Goal: Contribute content: Contribute content

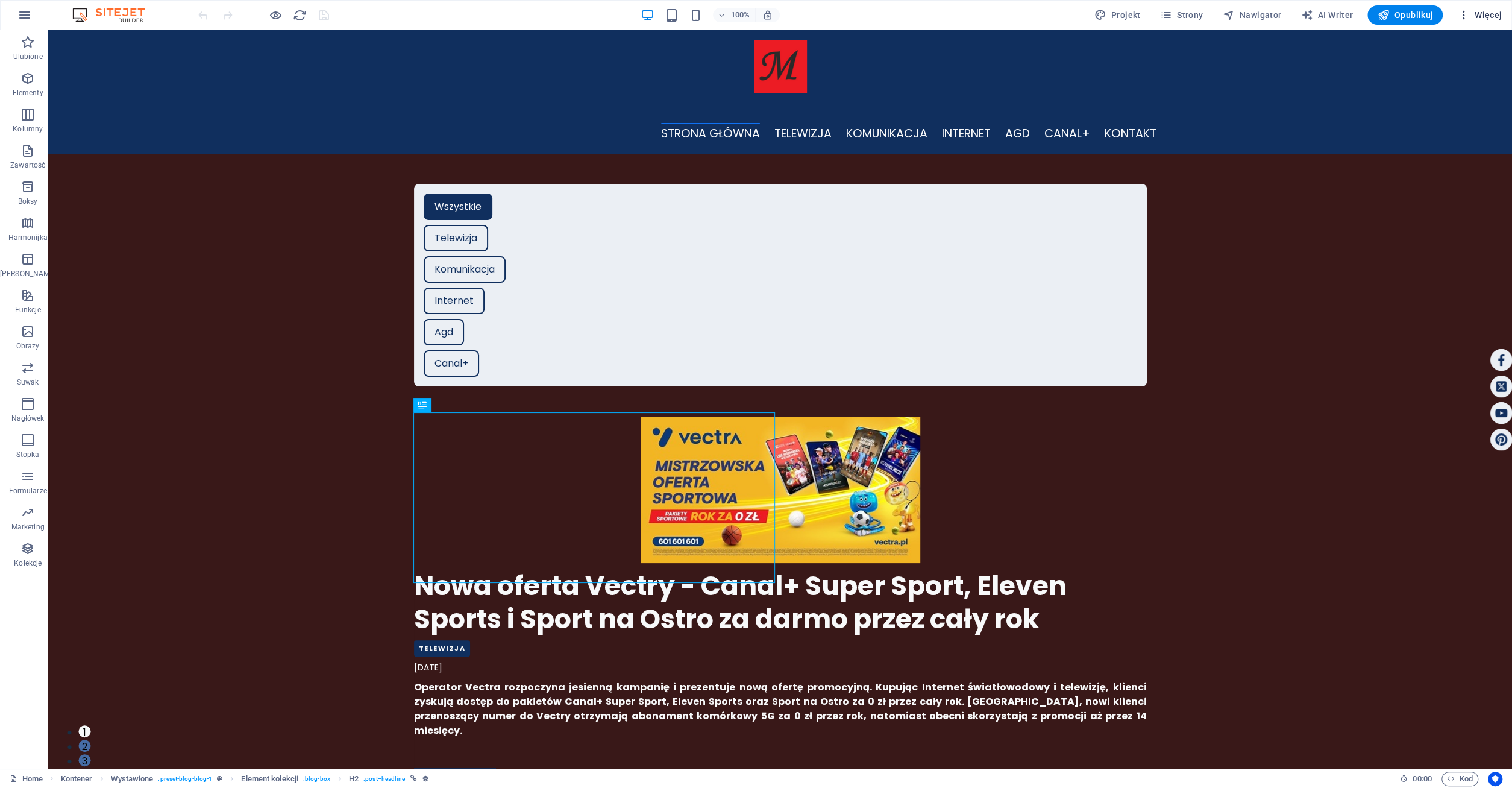
click at [1493, 14] on span "Więcej" at bounding box center [1479, 14] width 45 height 12
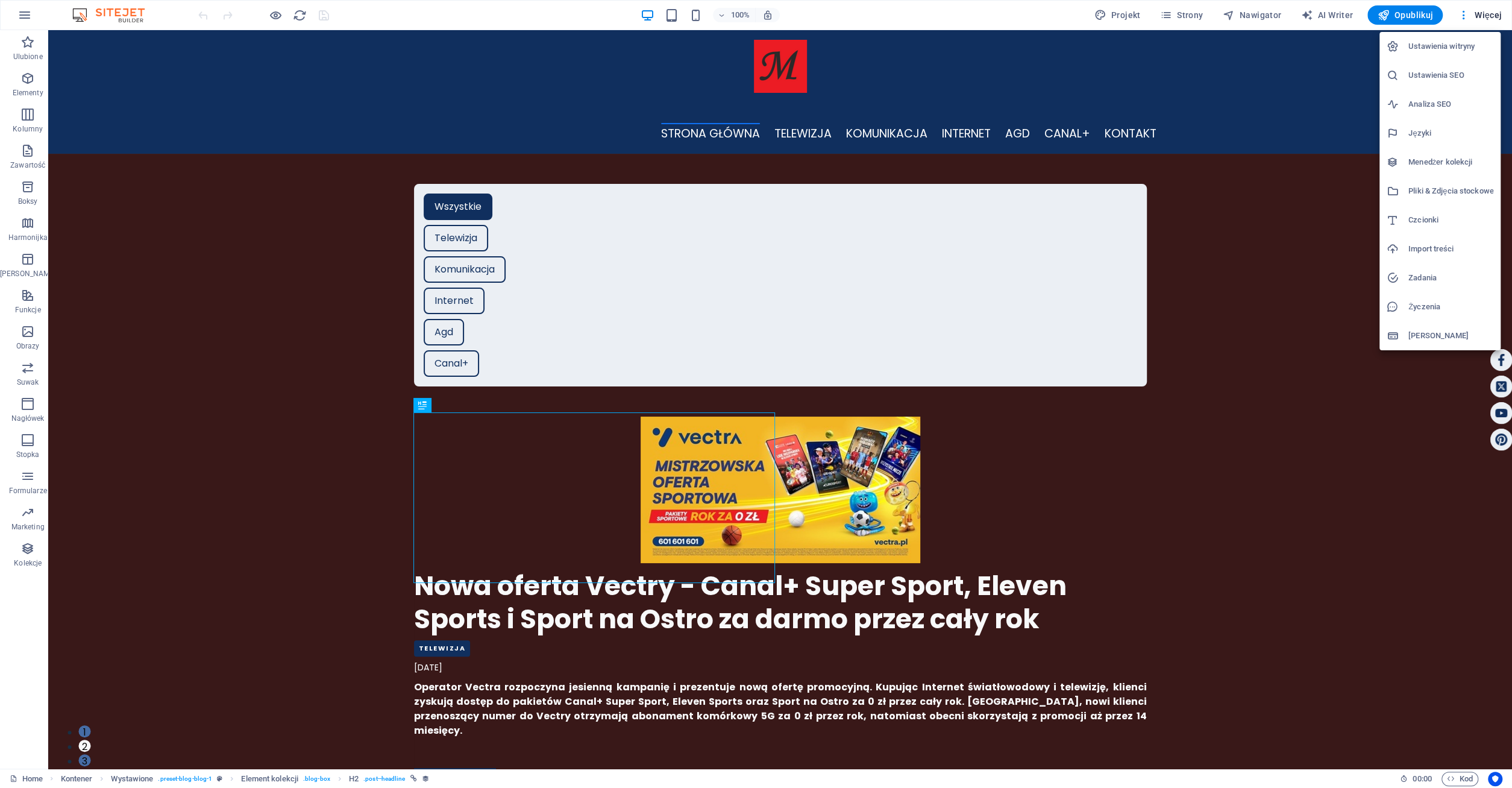
click at [0, 0] on h6 "Menedżer kolekcji" at bounding box center [0, 0] width 0 height 0
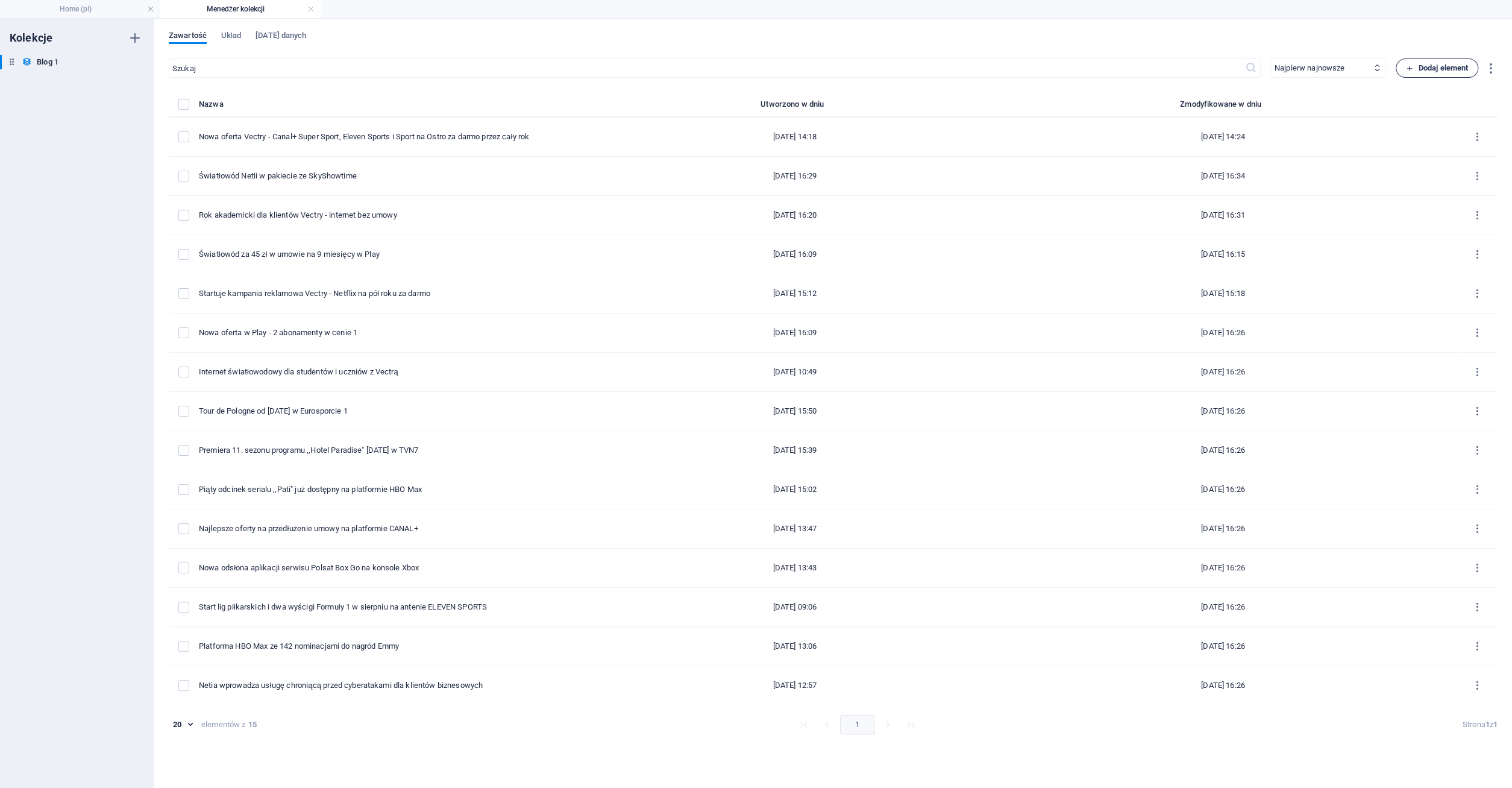
click at [0, 0] on span "Dodaj element" at bounding box center [0, 0] width 0 height 0
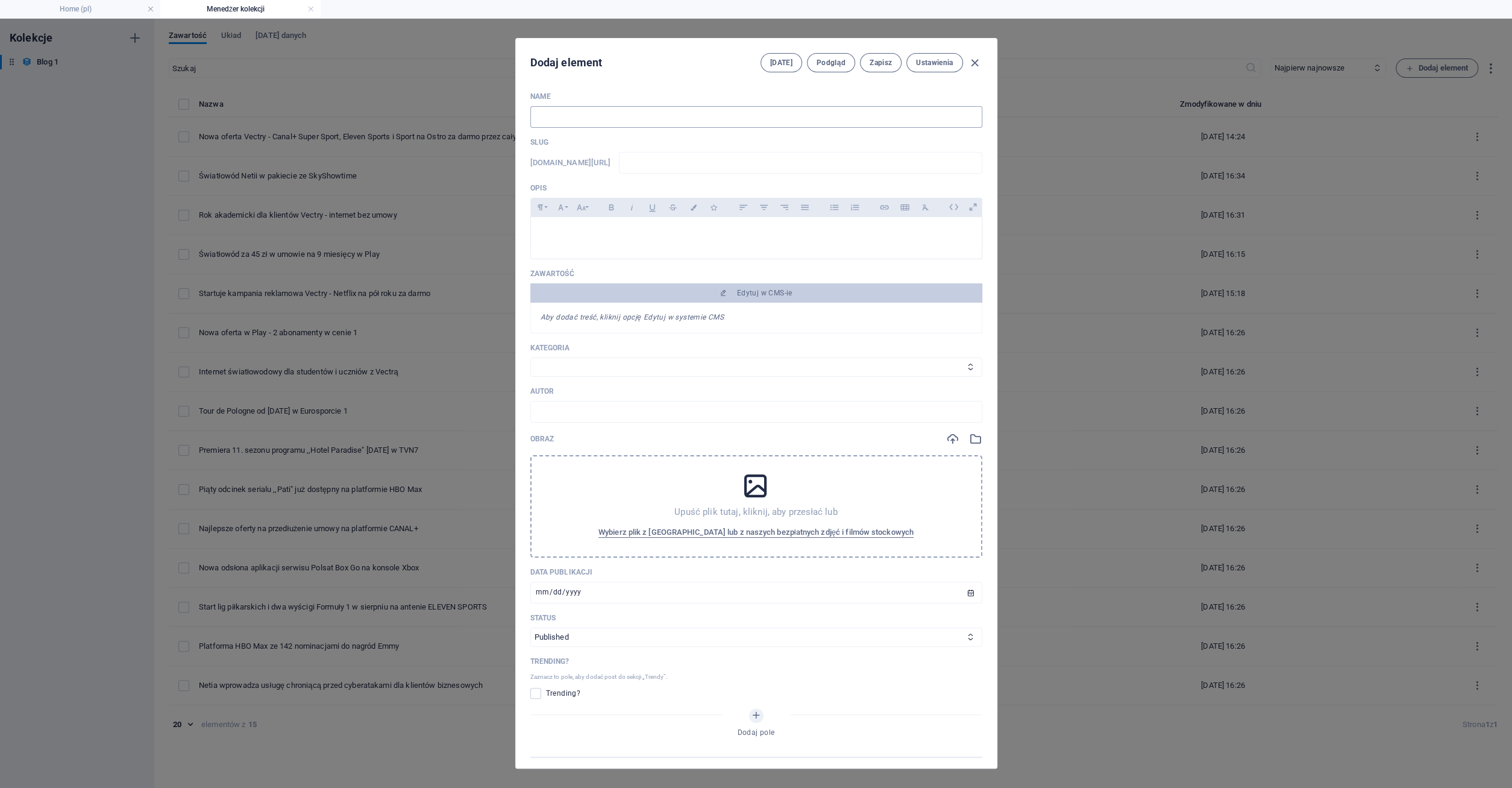
click at [613, 120] on input "text" at bounding box center [756, 116] width 452 height 22
type input "m"
type input "me"
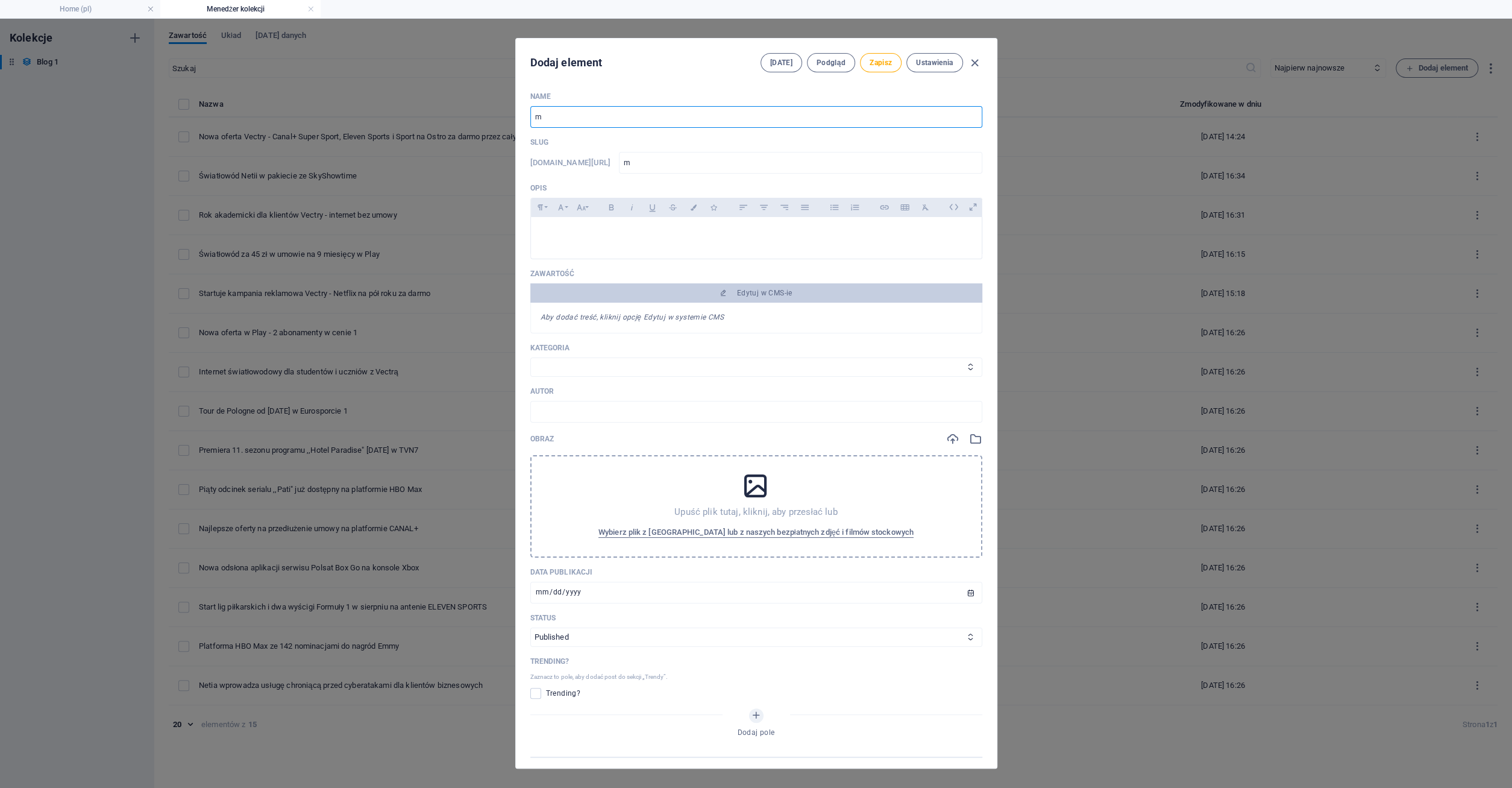
type input "me"
type input "med"
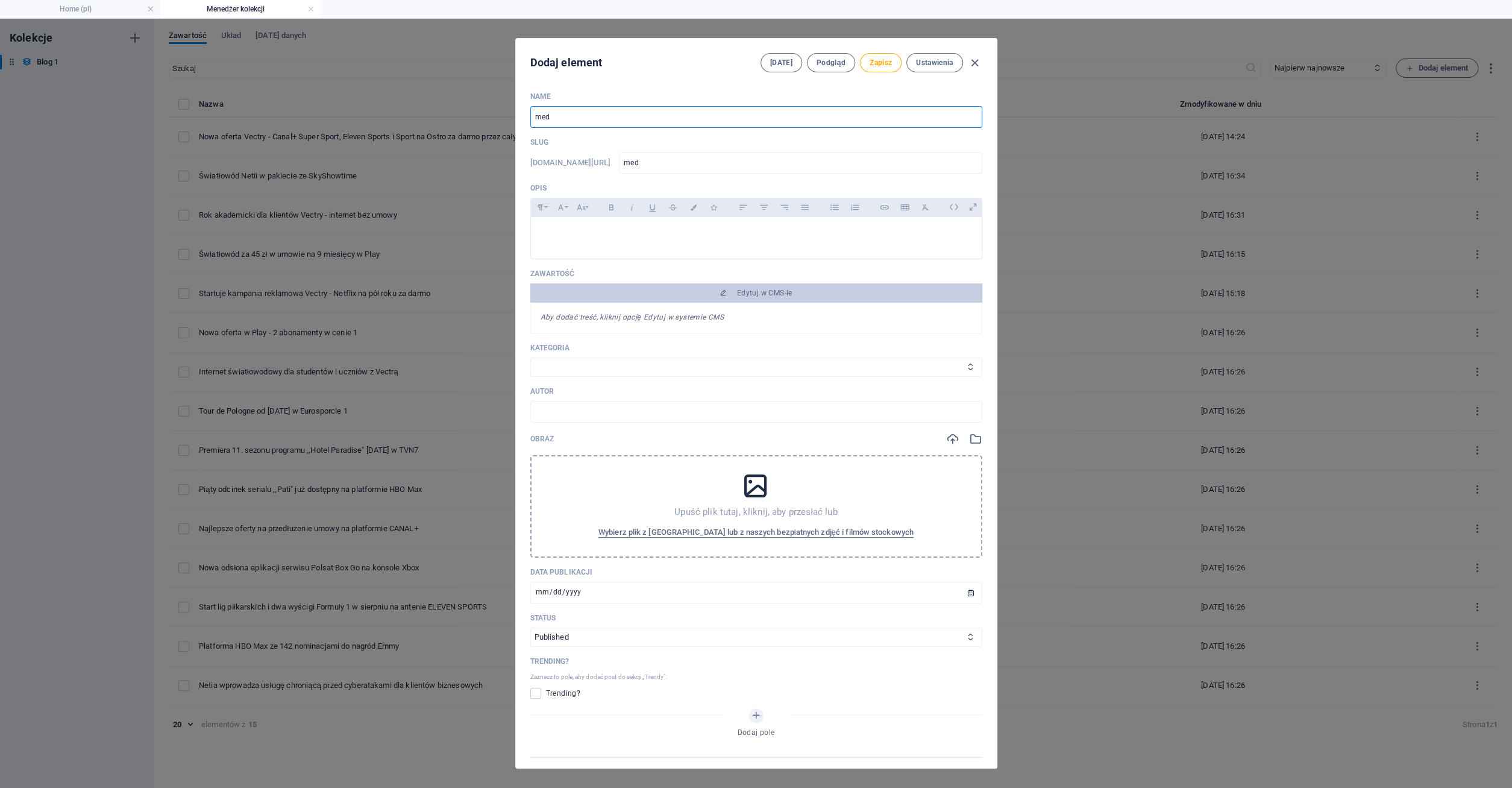
type input "medi"
type input "media"
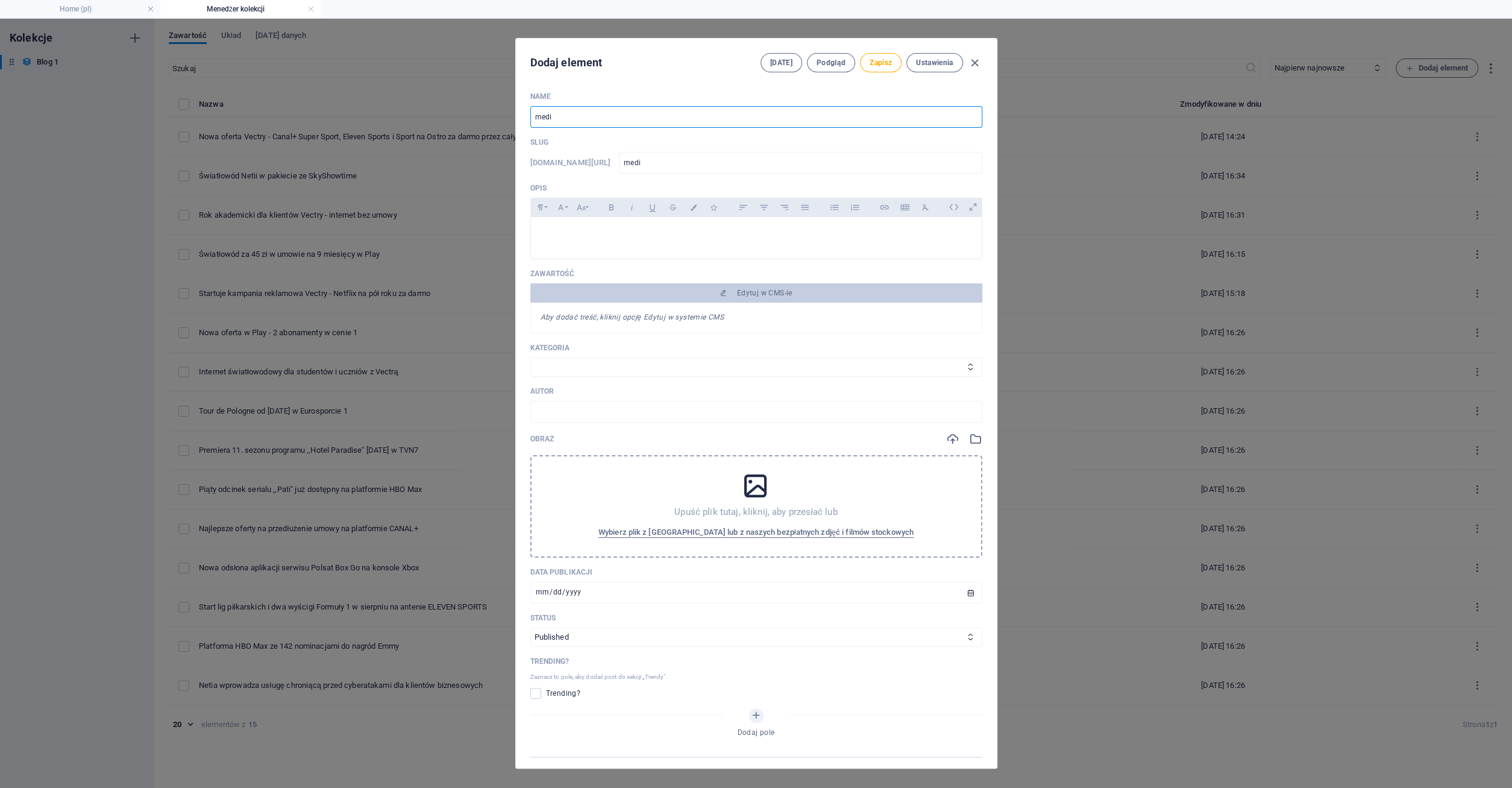
type input "media"
click at [0, 0] on p at bounding box center [0, 0] width 0 height 0
click at [891, 62] on span "Zapisz" at bounding box center [881, 63] width 22 height 10
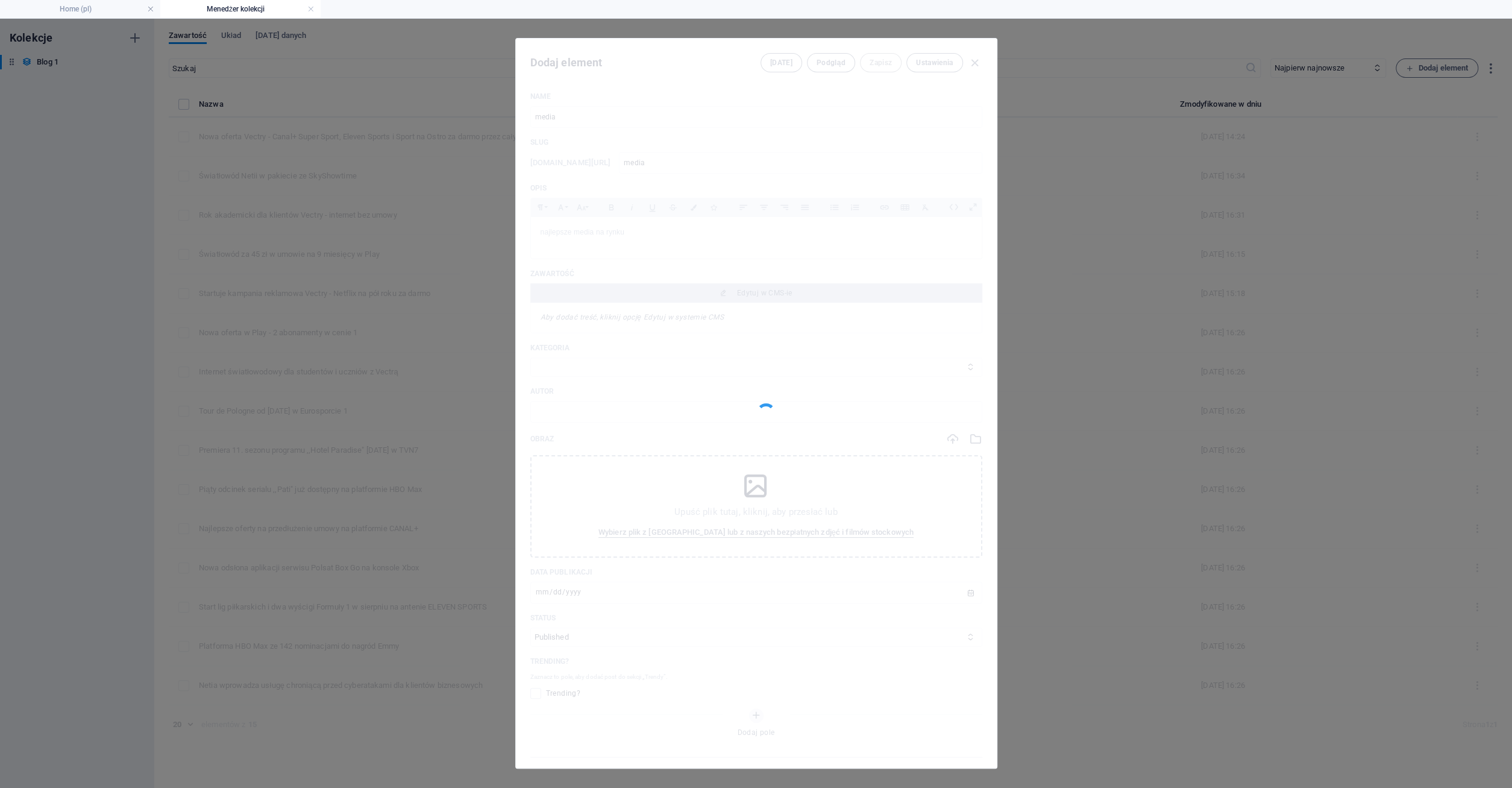
type input "media"
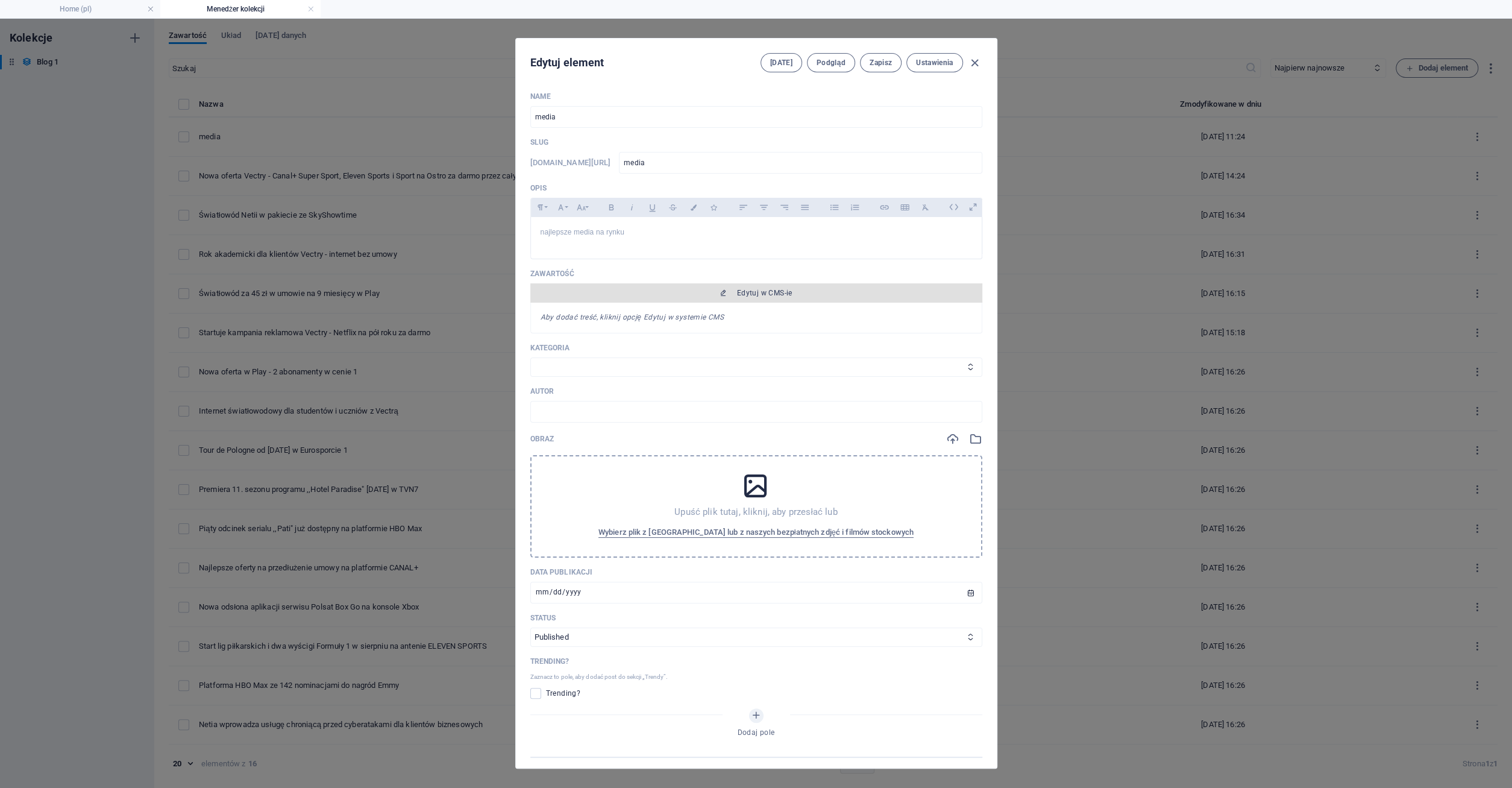
click at [0, 0] on span "Edytuj w CMS-ie" at bounding box center [0, 0] width 0 height 0
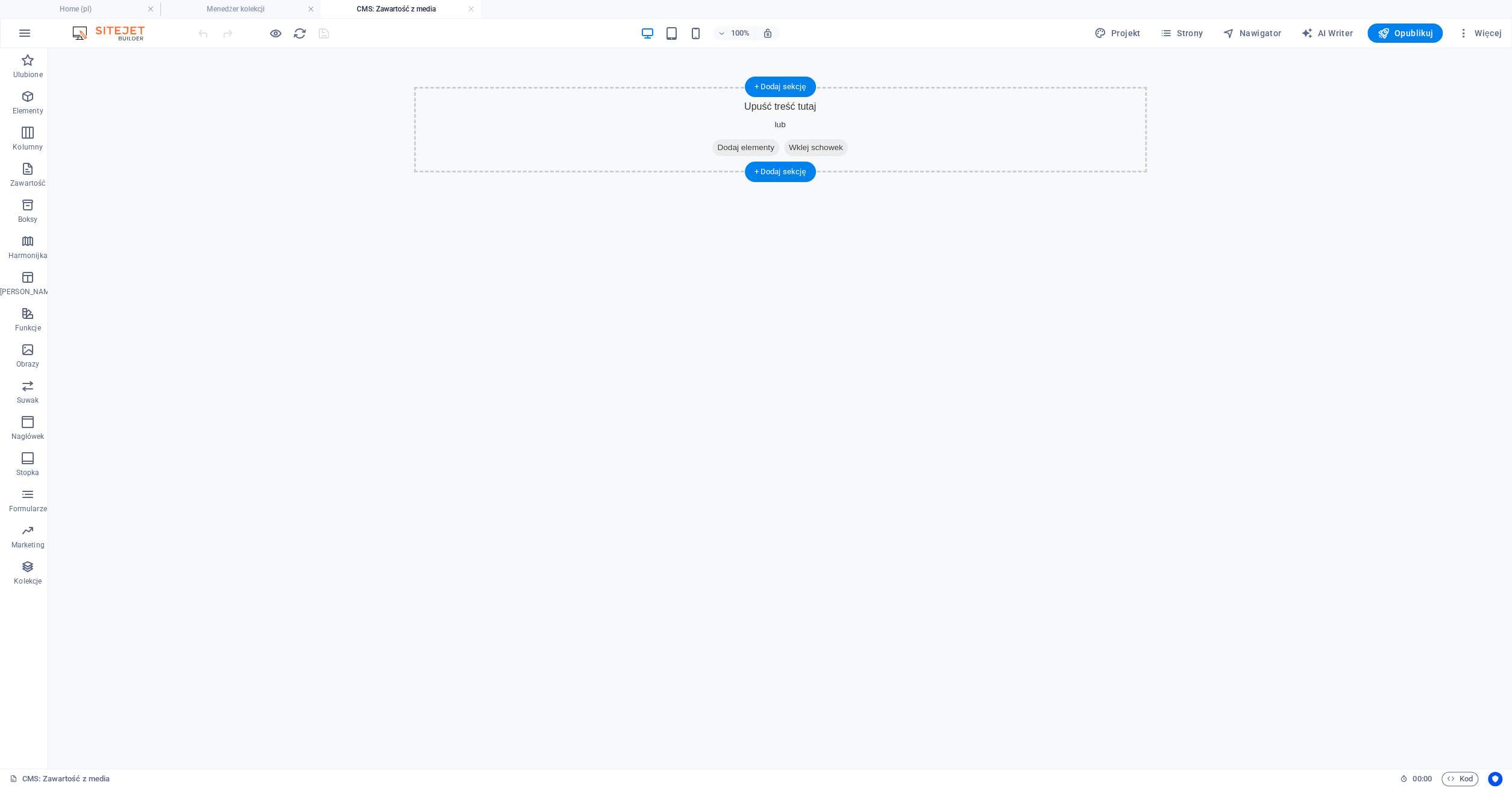
click at [748, 146] on span "Dodaj elementy" at bounding box center [745, 147] width 67 height 17
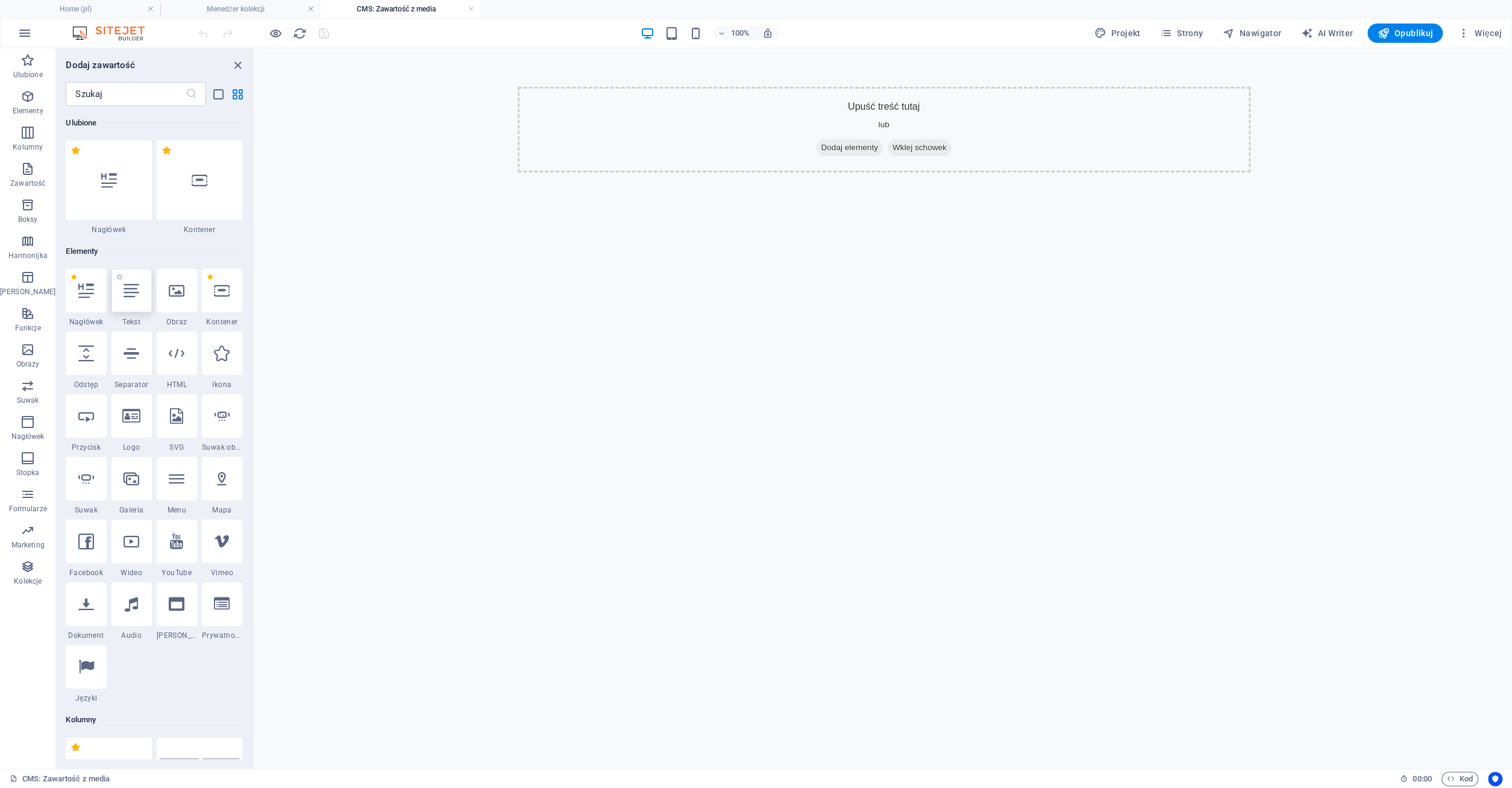
click at [124, 292] on icon at bounding box center [132, 291] width 16 height 16
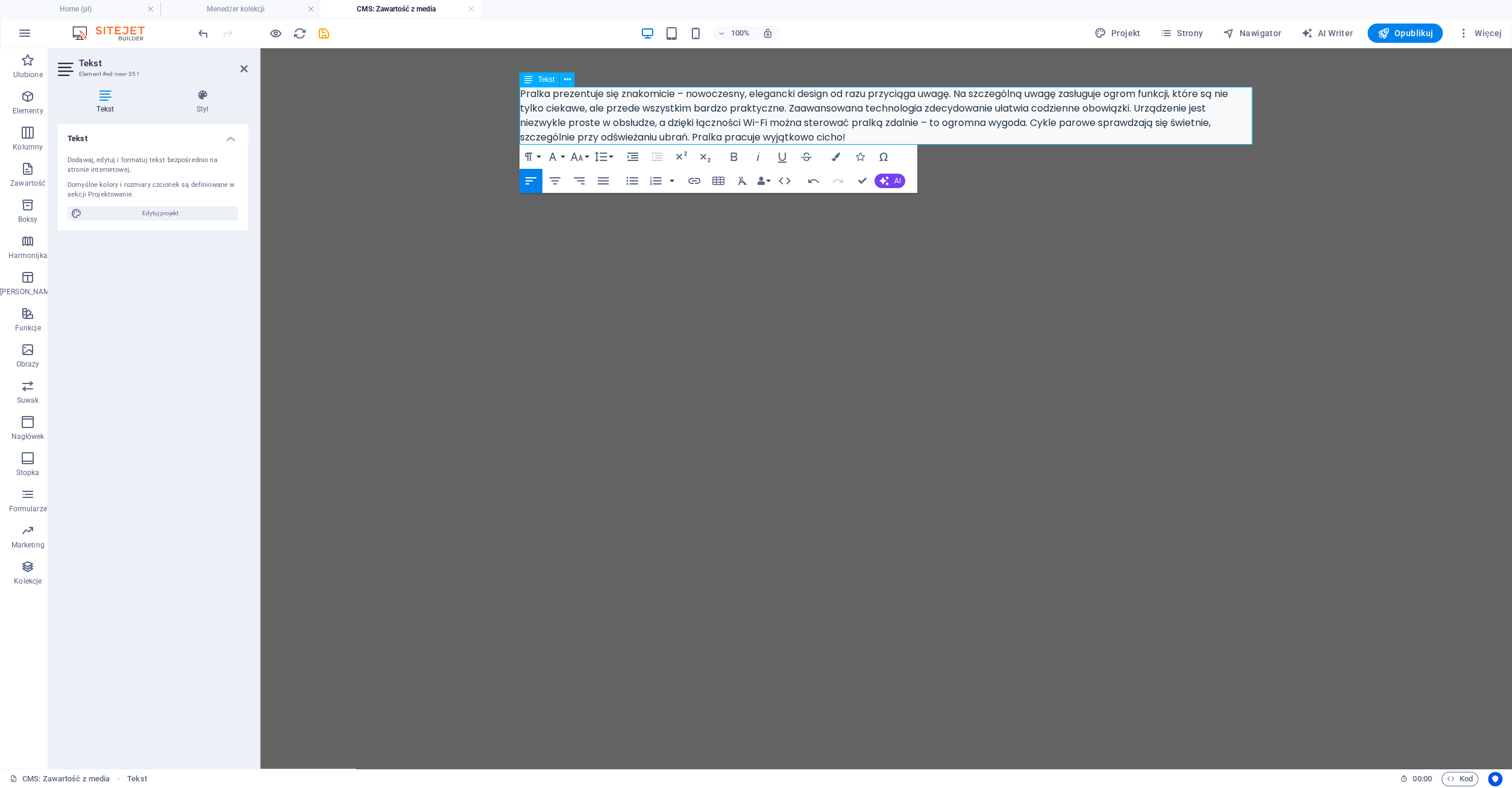
click at [548, 96] on p "Pralka prezentuje się znakomicie – nowoczesny, elegancki design od razu przycią…" at bounding box center [886, 116] width 732 height 58
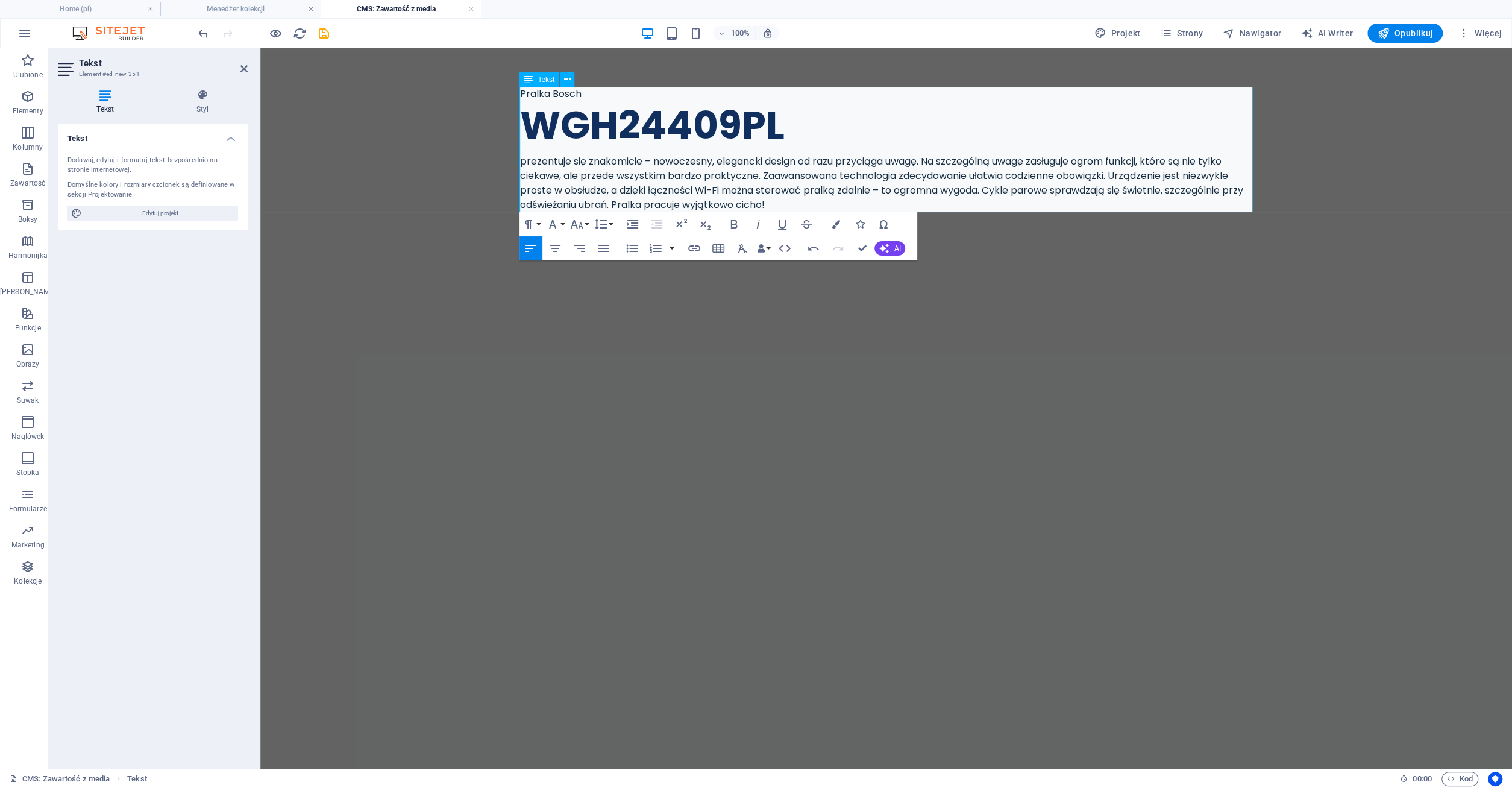
click at [580, 93] on p "Pralka Bosch" at bounding box center [886, 94] width 732 height 14
drag, startPoint x: 607, startPoint y: 96, endPoint x: 512, endPoint y: 96, distance: 95.0
click at [512, 96] on div "Pralka Bosch WGH WGH24409PL prezentuje się znakomicie – nowoczesny, elegancki d…" at bounding box center [886, 149] width 771 height 202
click at [609, 97] on p "Pralka Bosch WGH" at bounding box center [886, 94] width 732 height 14
drag, startPoint x: 609, startPoint y: 97, endPoint x: 555, endPoint y: 98, distance: 54.0
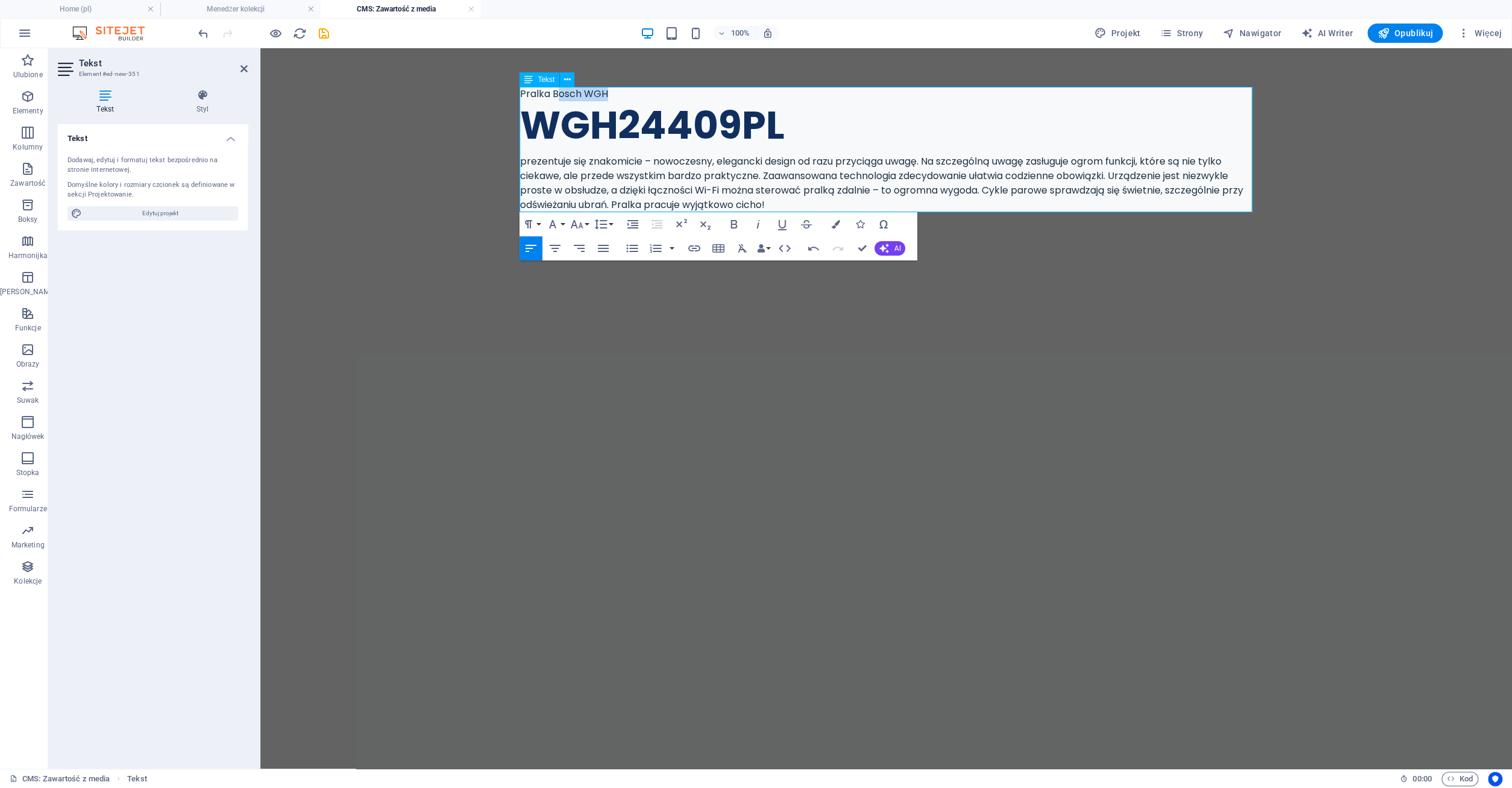
click at [555, 98] on p "Pralka Bosch WGH" at bounding box center [886, 94] width 732 height 14
drag, startPoint x: 520, startPoint y: 93, endPoint x: 609, endPoint y: 98, distance: 89.1
click at [609, 98] on p "Pralka Bosch WGH" at bounding box center [886, 94] width 732 height 14
click at [587, 223] on button "Font Size" at bounding box center [579, 224] width 23 height 24
click at [579, 218] on icon "button" at bounding box center [577, 224] width 14 height 14
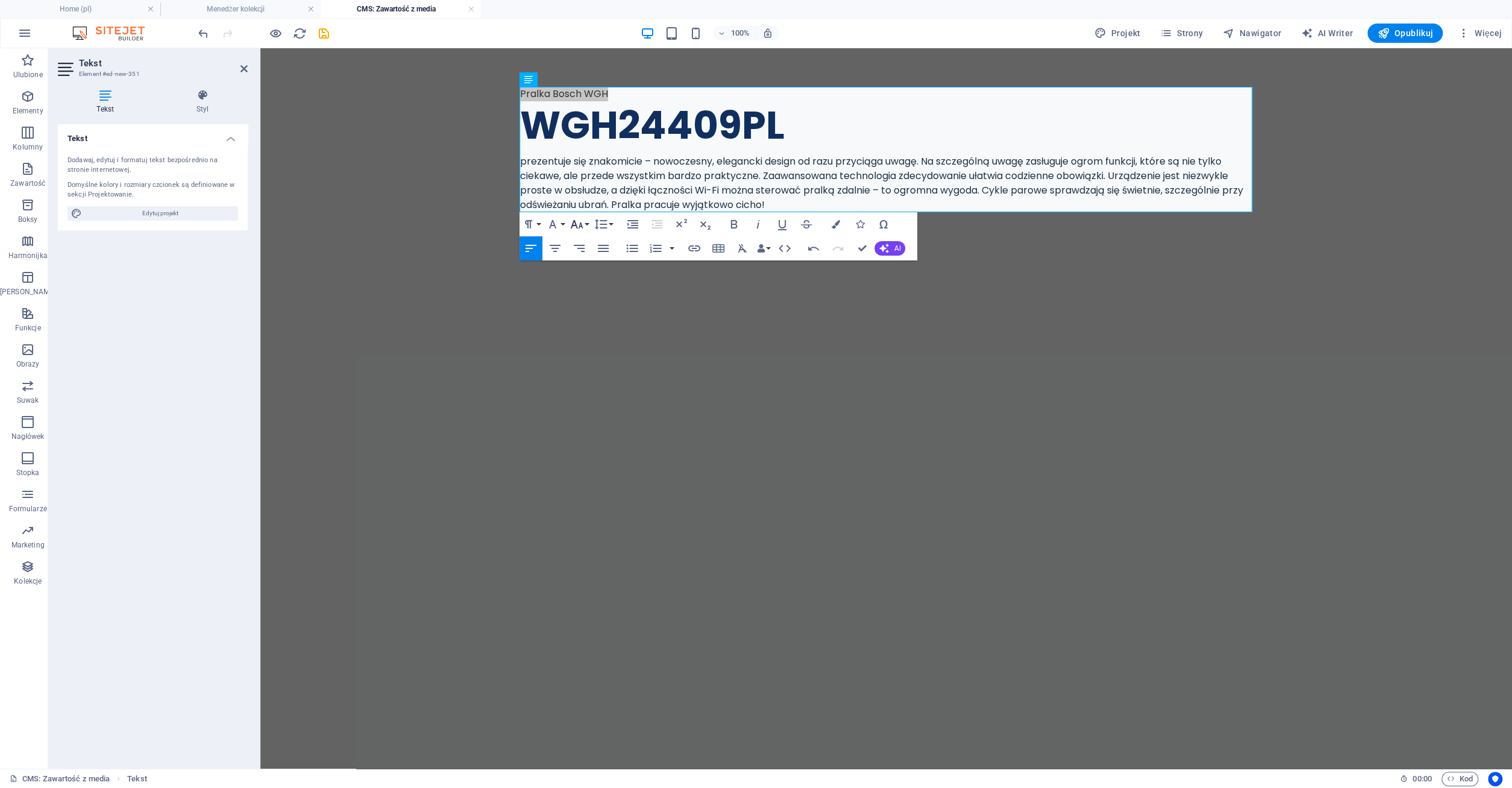
click at [588, 224] on button "Font Size" at bounding box center [579, 224] width 23 height 24
click at [591, 315] on link "12" at bounding box center [589, 320] width 43 height 18
click at [563, 222] on button "Font Family" at bounding box center [555, 224] width 23 height 24
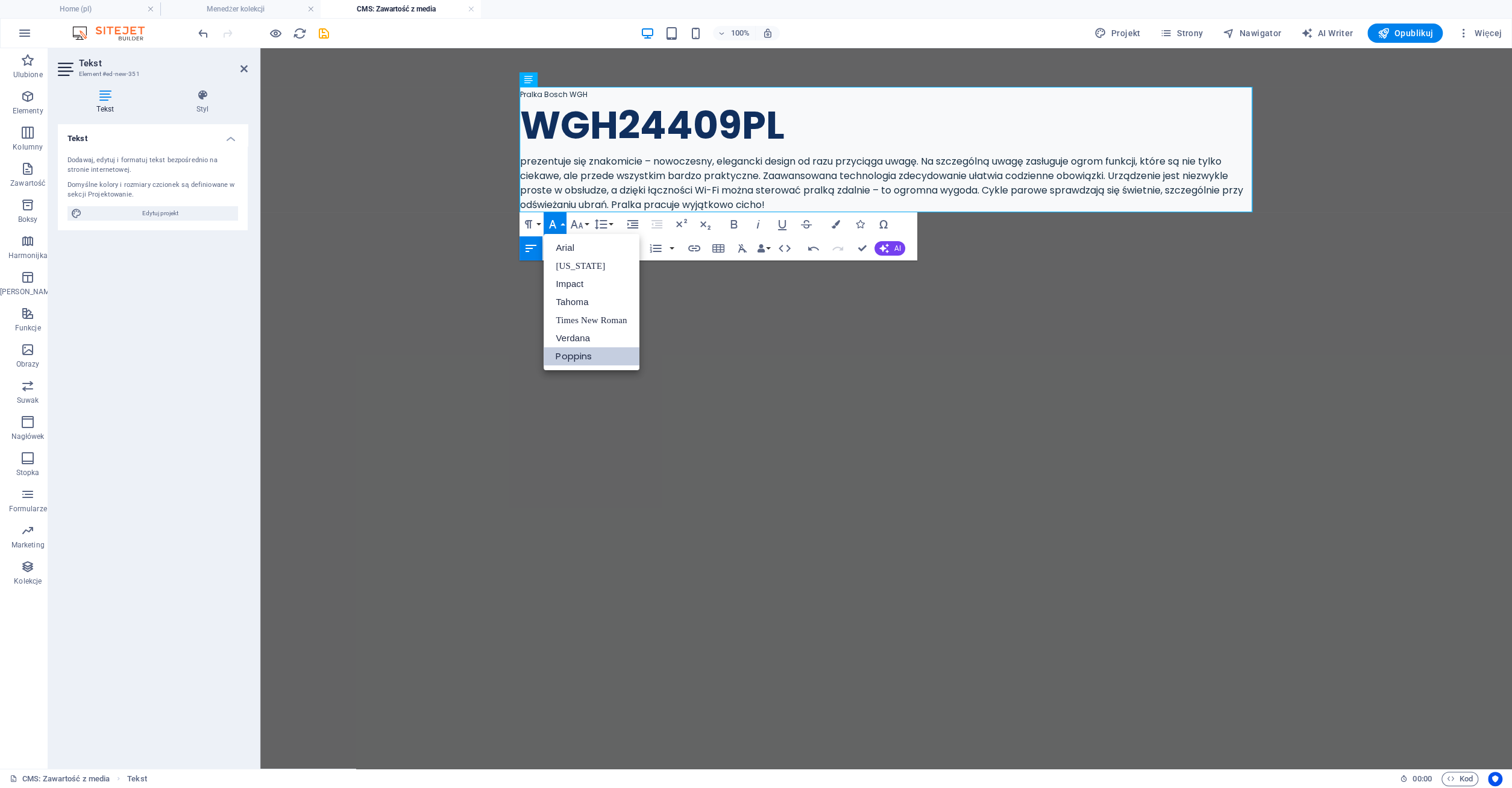
click at [563, 222] on button "Font Family" at bounding box center [555, 224] width 23 height 24
click at [586, 221] on button "Font Size" at bounding box center [579, 224] width 23 height 24
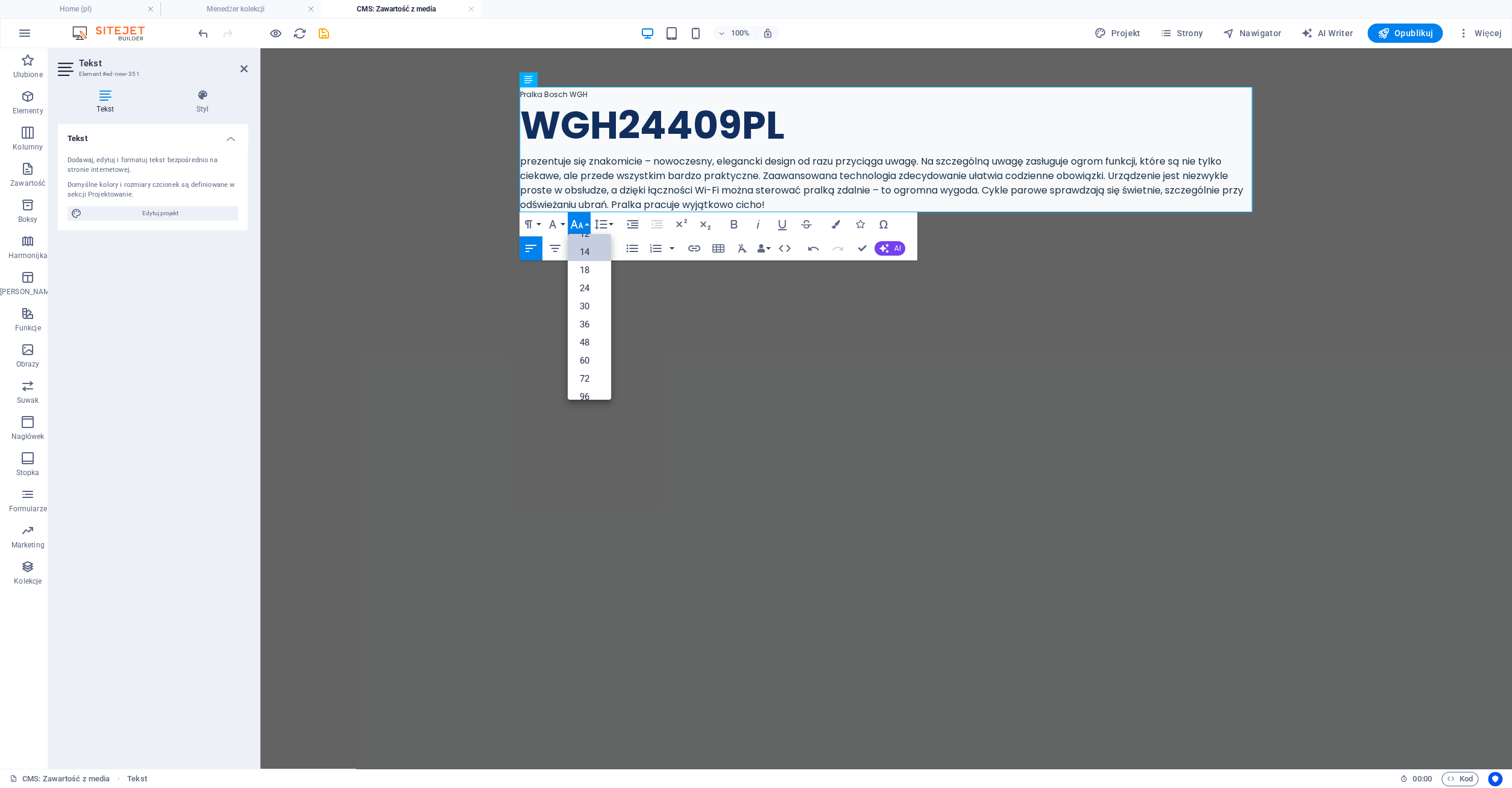
click at [590, 257] on link "14" at bounding box center [589, 251] width 43 height 18
click at [204, 38] on icon "undo" at bounding box center [203, 33] width 14 height 14
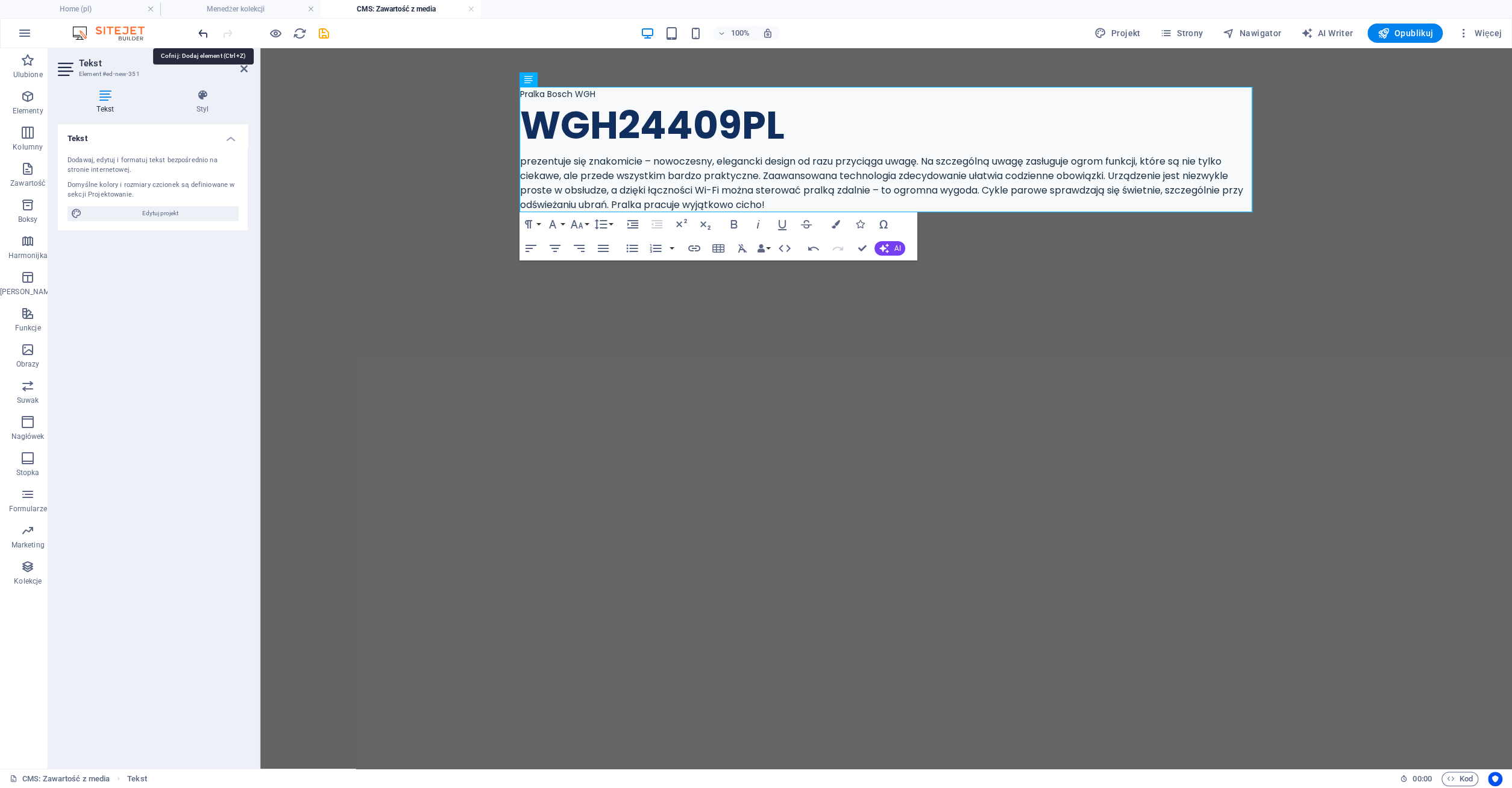
click at [204, 38] on icon "undo" at bounding box center [203, 33] width 14 height 14
click at [203, 35] on icon "undo" at bounding box center [203, 33] width 14 height 14
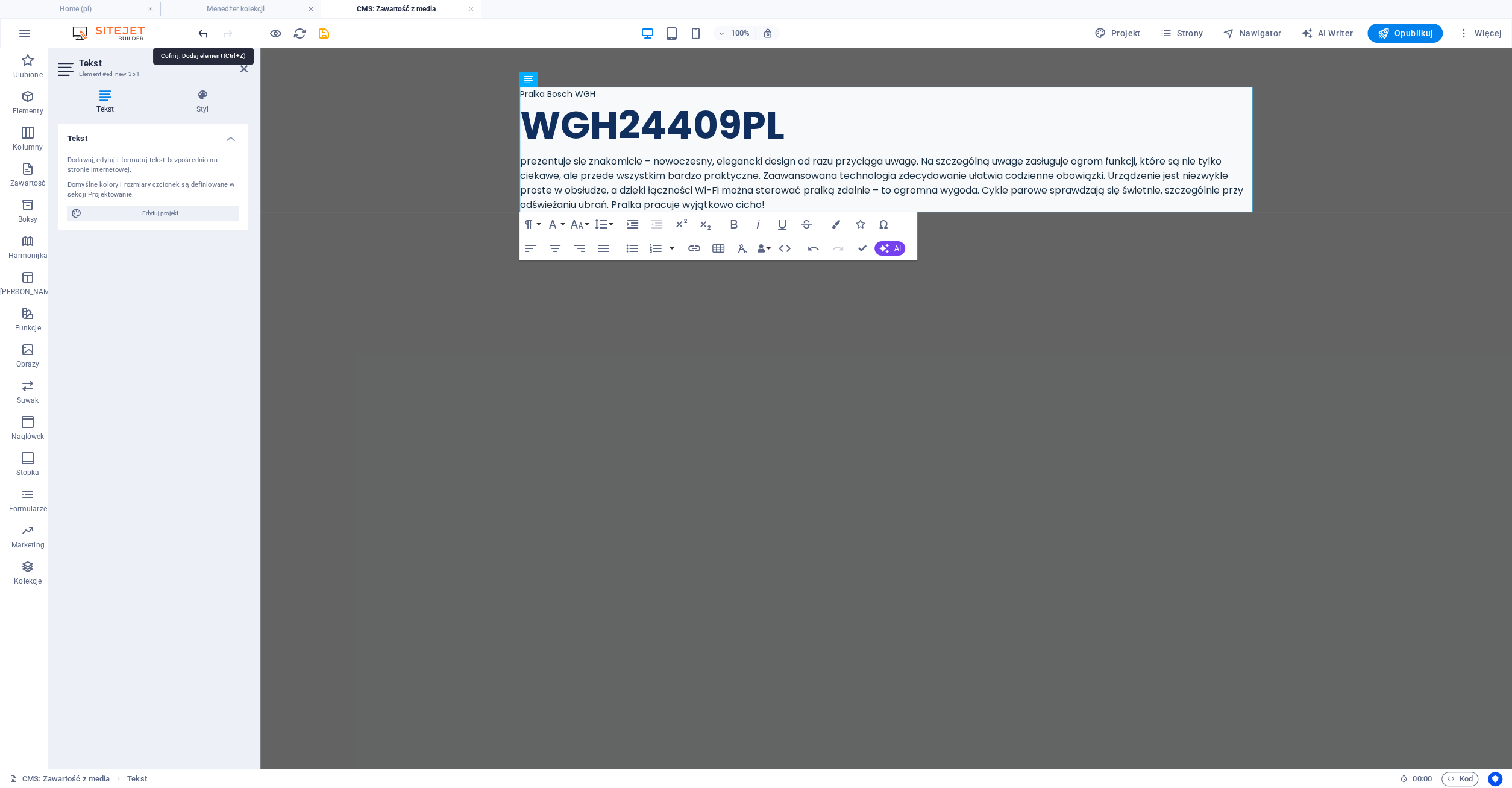
click at [206, 31] on icon "undo" at bounding box center [203, 33] width 14 height 14
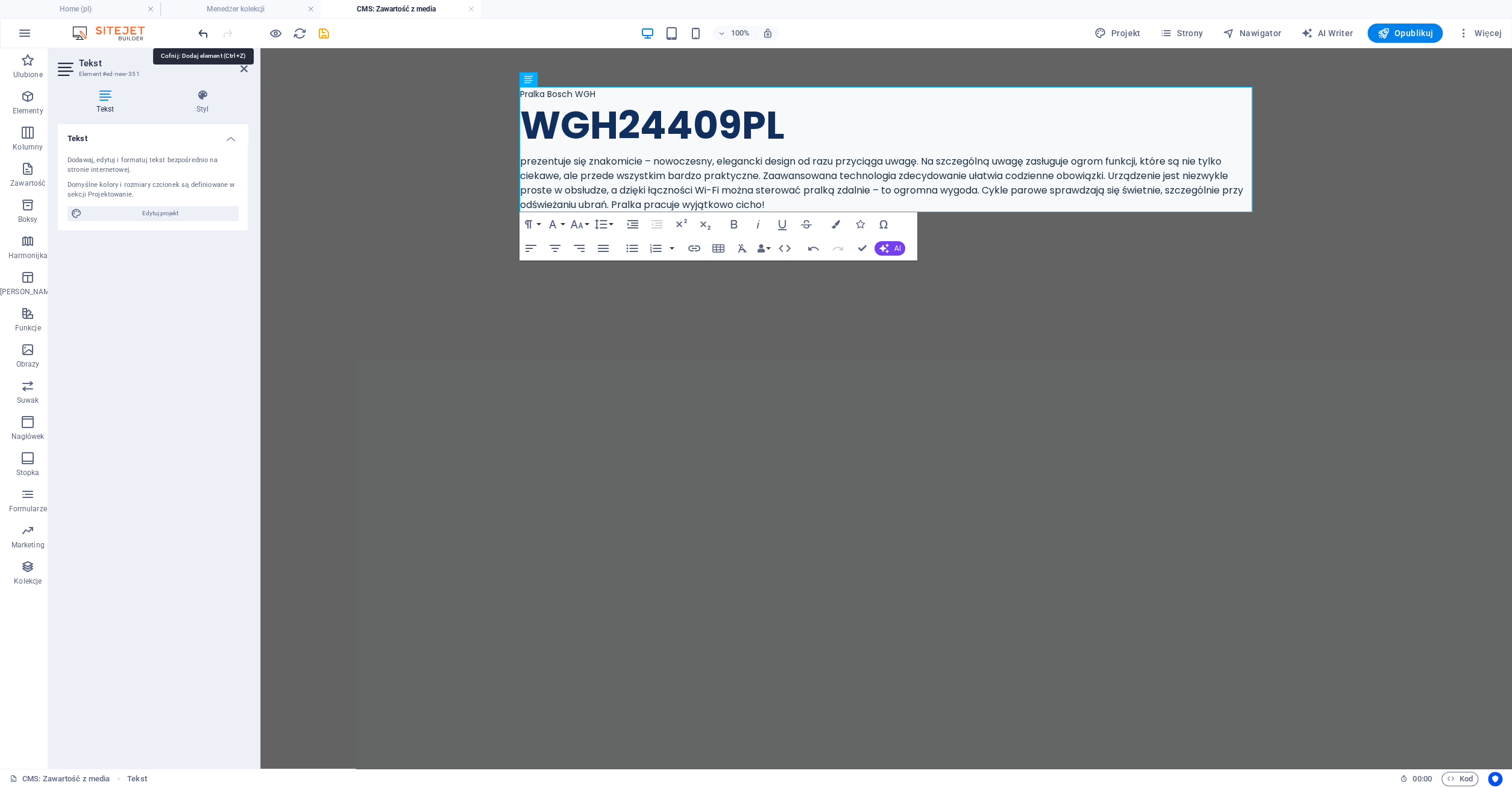
click at [206, 31] on icon "undo" at bounding box center [203, 33] width 14 height 14
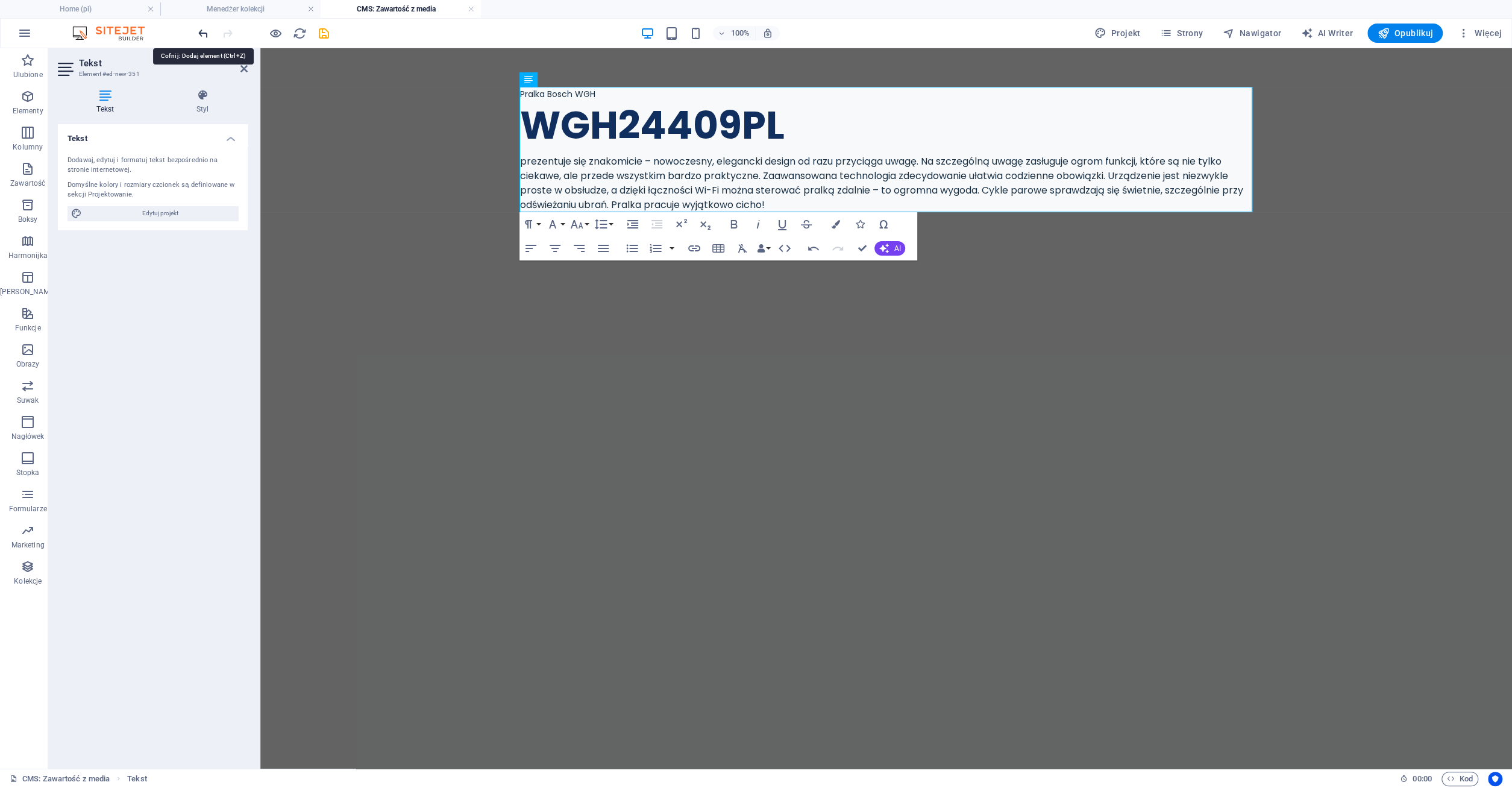
click at [206, 31] on icon "undo" at bounding box center [203, 33] width 14 height 14
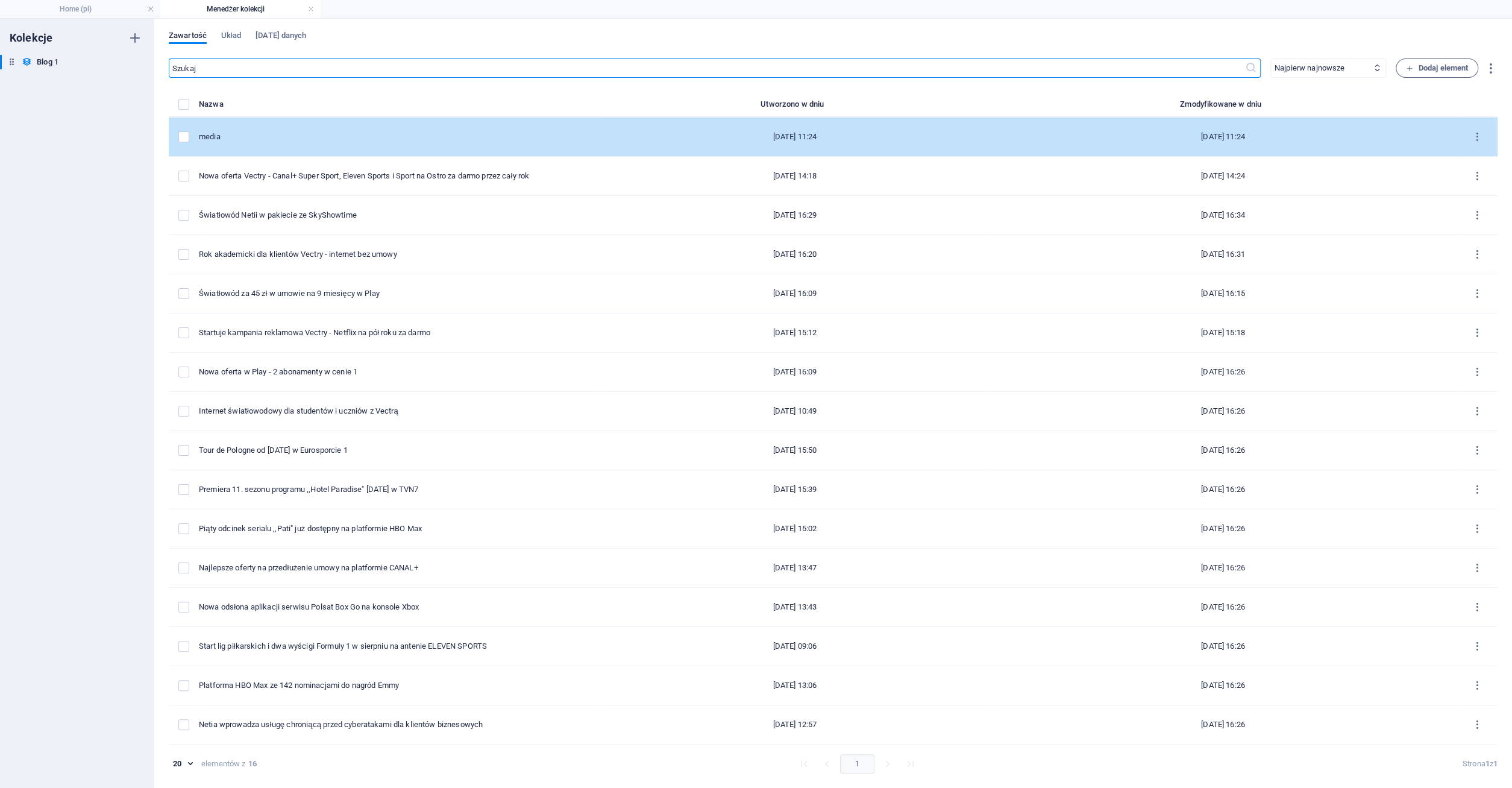
click at [0, 0] on div "media" at bounding box center [0, 0] width 0 height 0
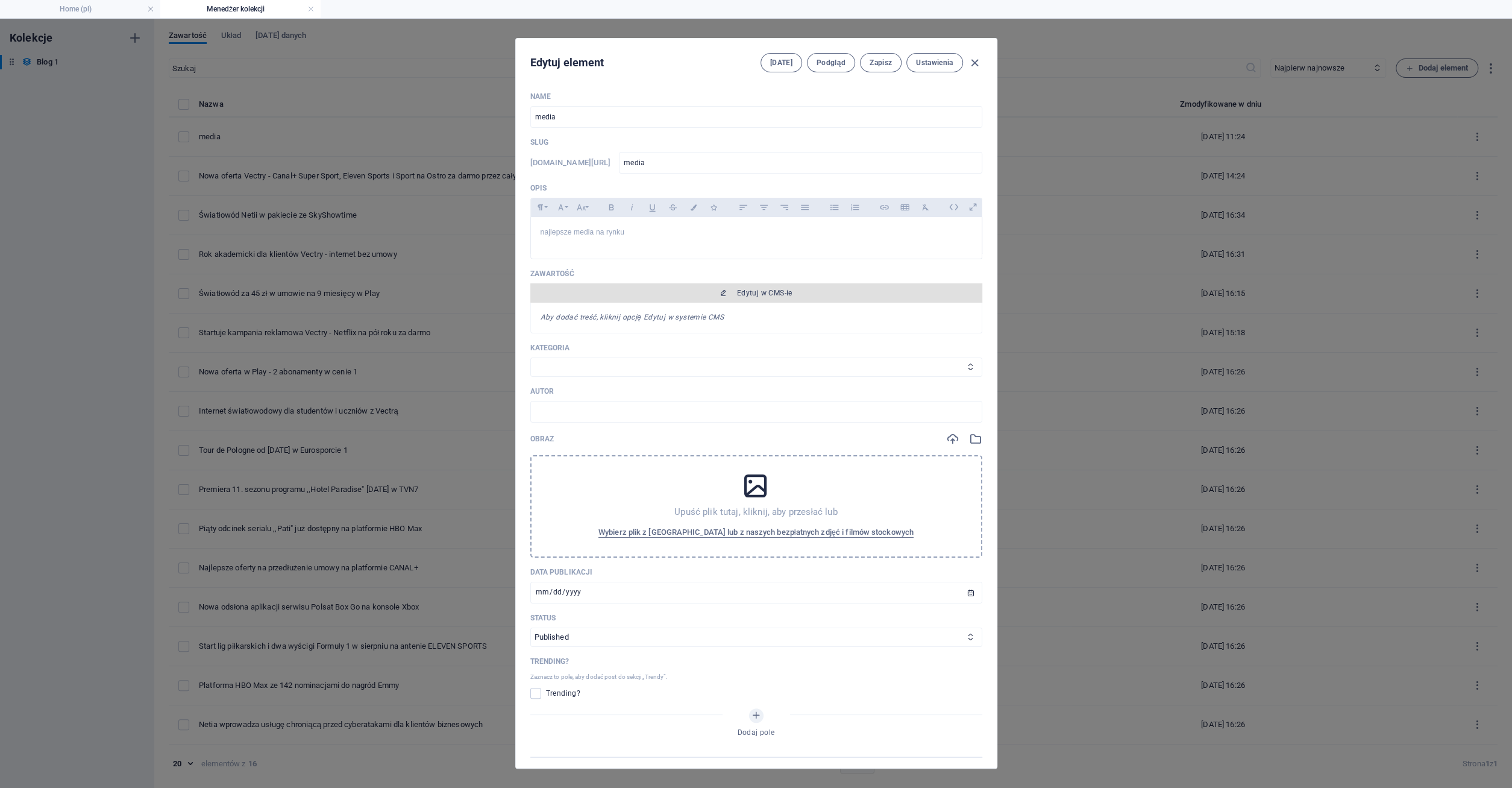
click at [728, 296] on span "Edytuj w CMS-ie" at bounding box center [756, 293] width 442 height 10
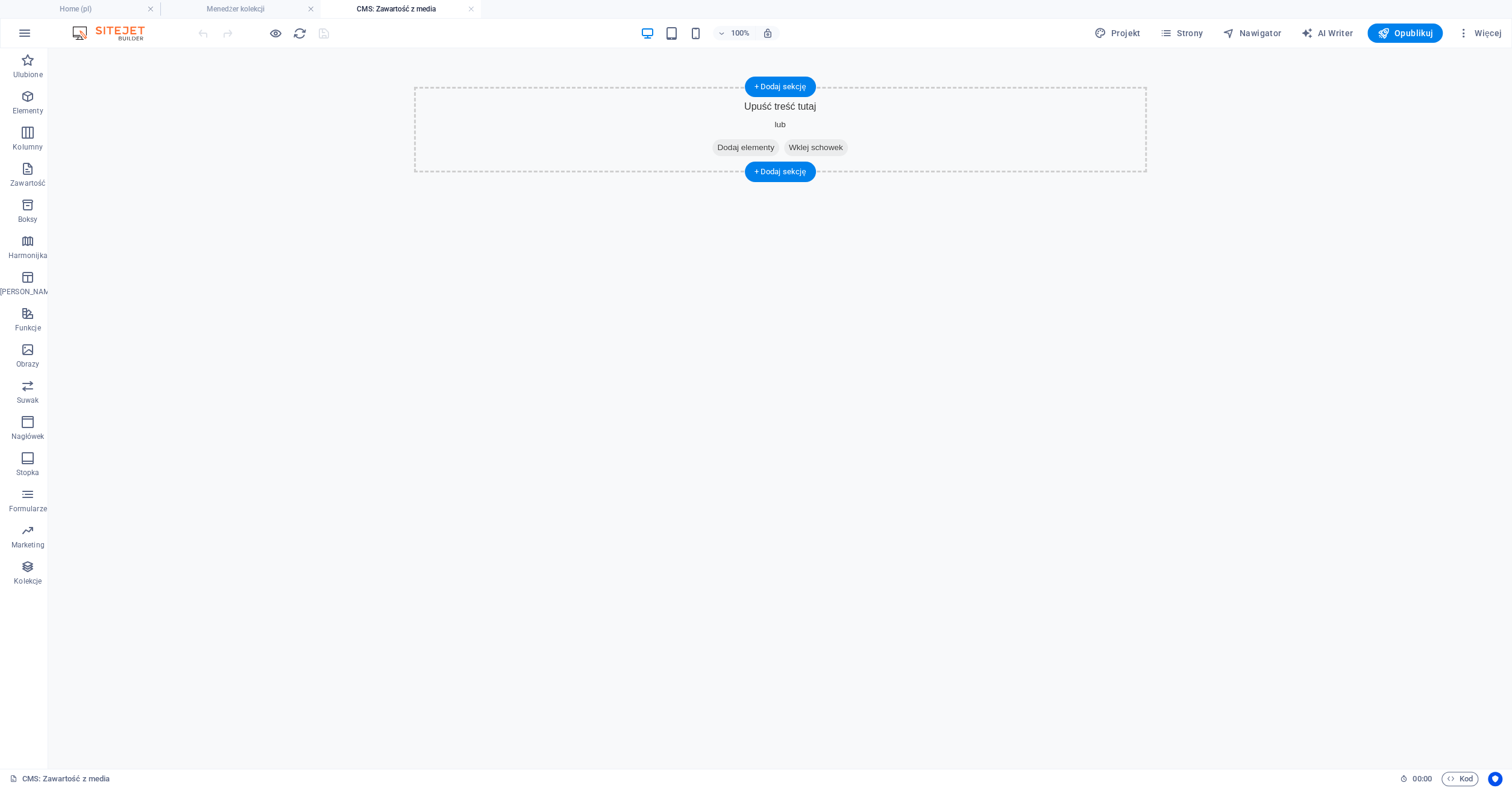
click at [724, 146] on span "Dodaj elementy" at bounding box center [745, 147] width 67 height 17
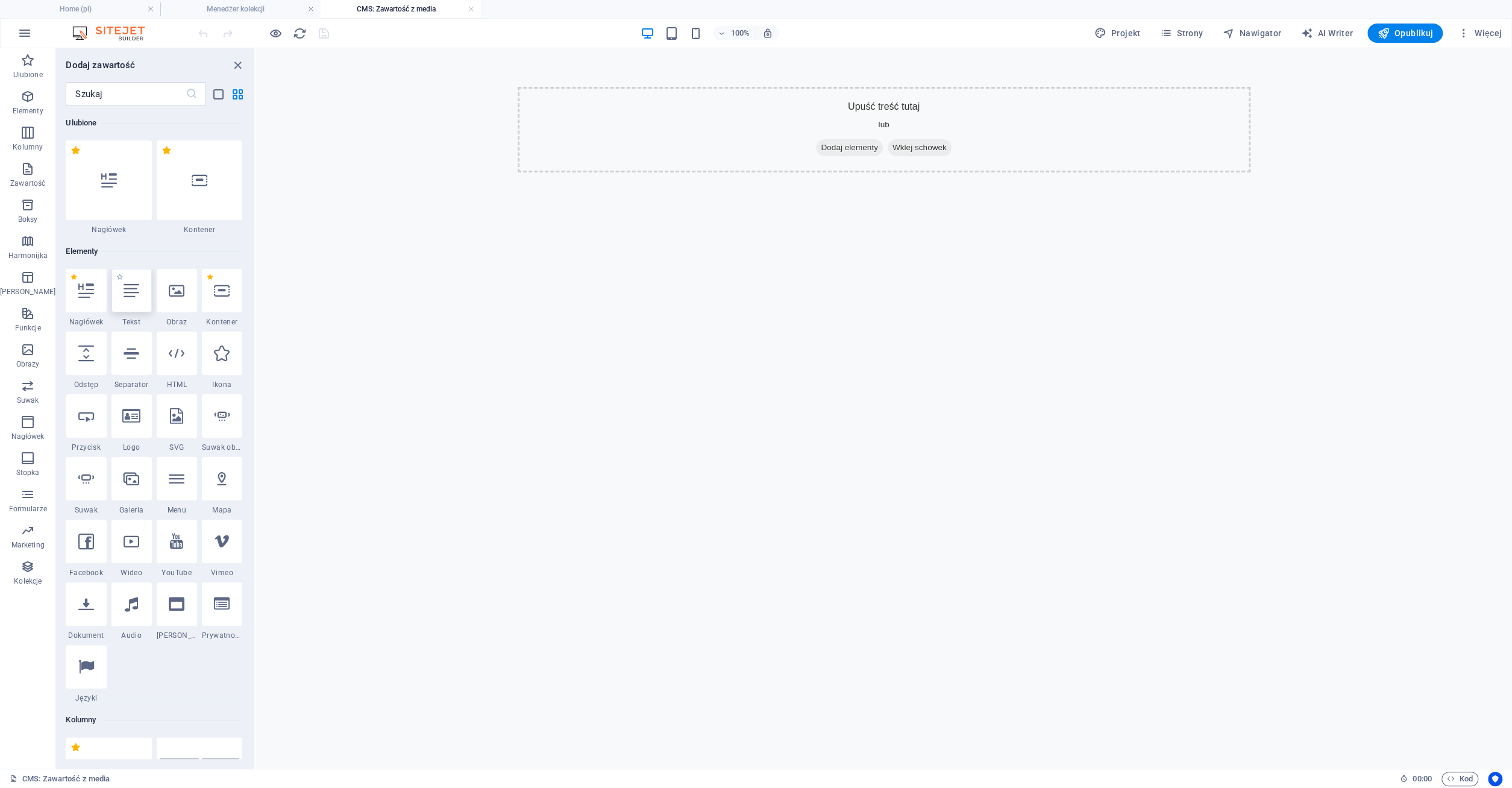
drag, startPoint x: 126, startPoint y: 307, endPoint x: 133, endPoint y: 310, distance: 7.6
click at [126, 307] on div at bounding box center [132, 291] width 40 height 43
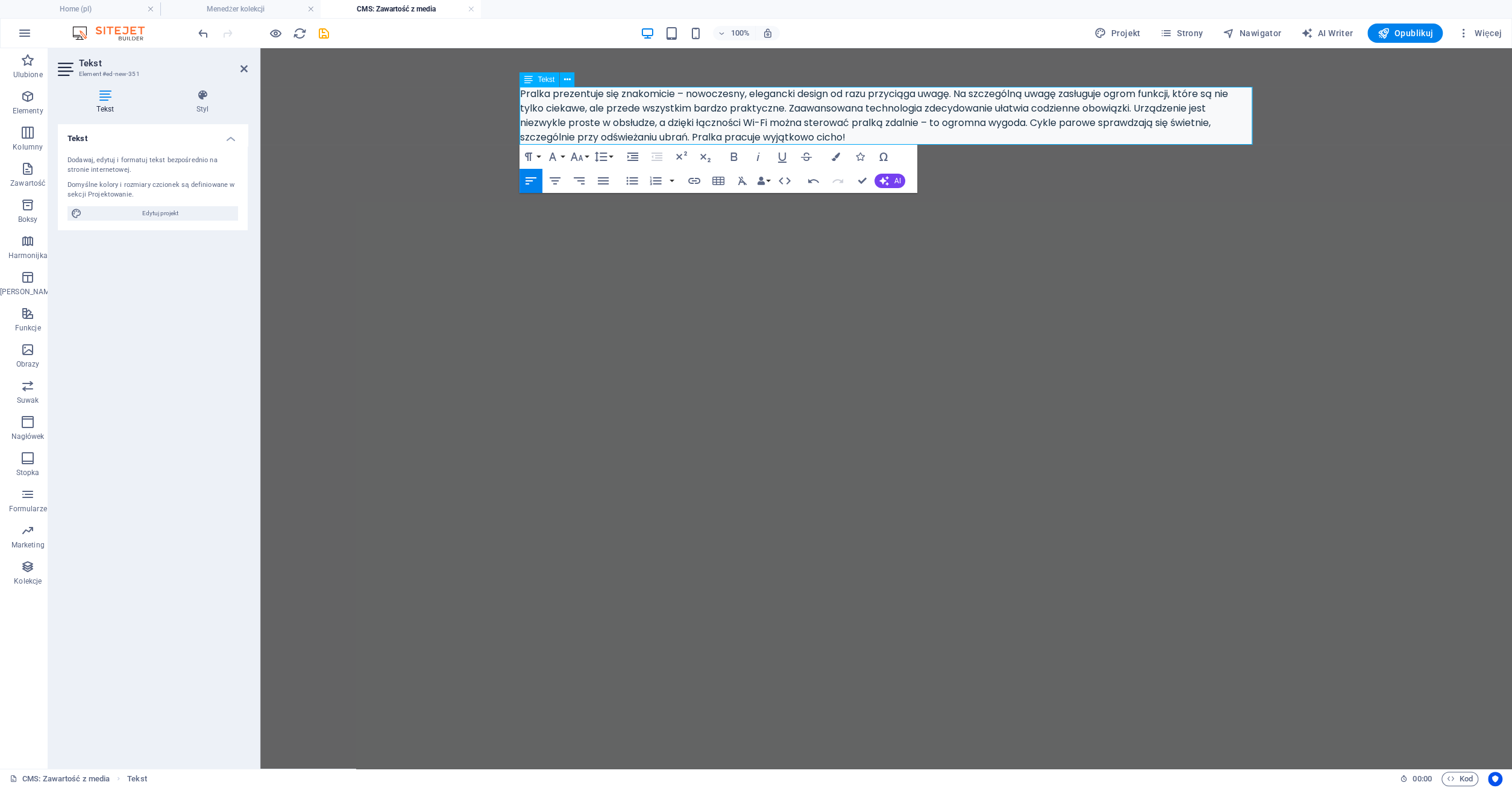
click at [547, 95] on p "Pralka prezentuje się znakomicie – nowoczesny, elegancki design od razu przycią…" at bounding box center [886, 116] width 732 height 58
drag, startPoint x: 521, startPoint y: 94, endPoint x: 909, endPoint y: 137, distance: 390.4
click at [909, 137] on p "Pralka Bosch WGH24409PL prezentuje się znakomicie – nowoczesny, elegancki desig…" at bounding box center [886, 116] width 732 height 58
click at [890, 182] on button "AI" at bounding box center [890, 181] width 31 height 14
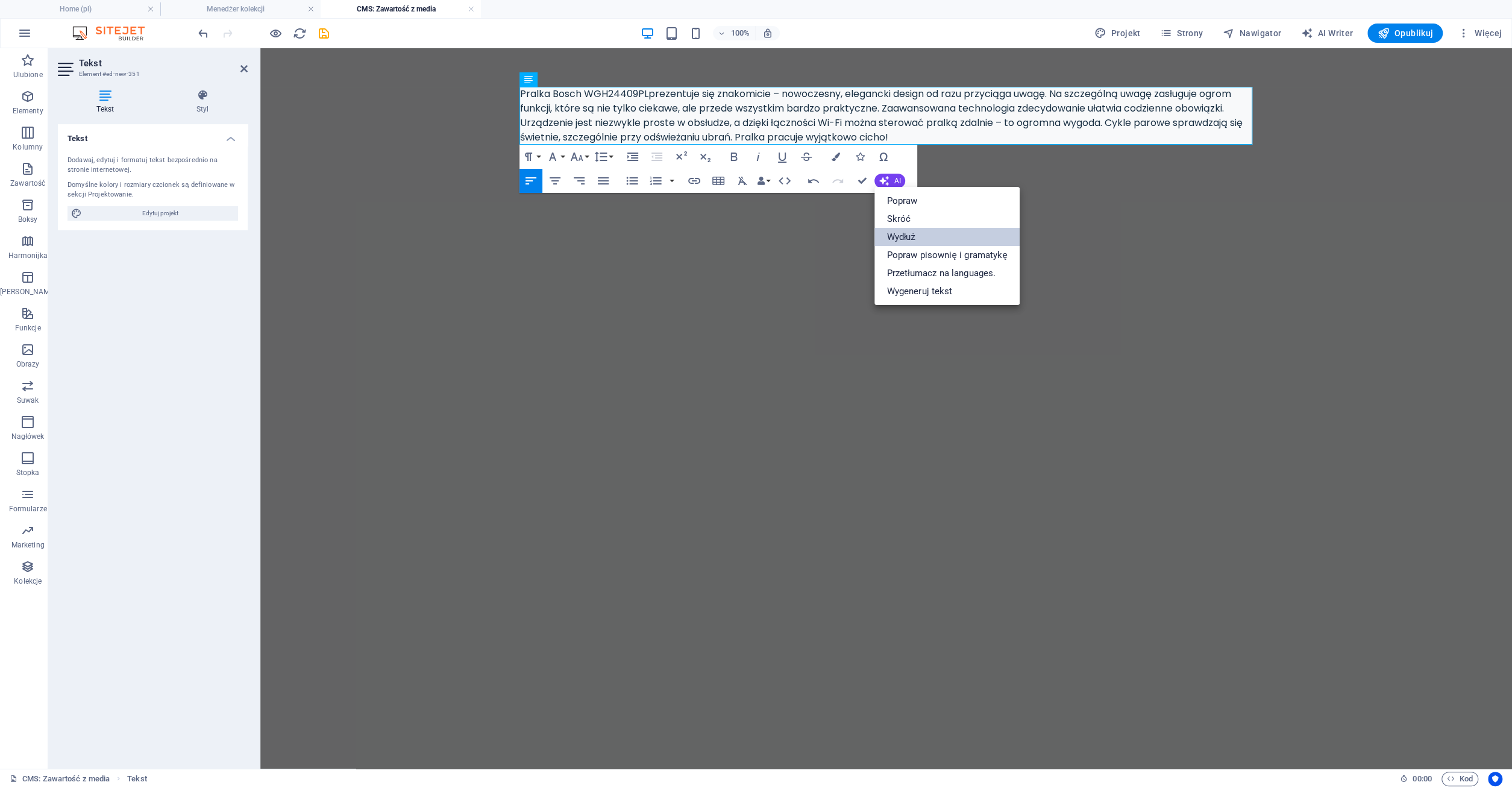
click at [911, 235] on link "Wydłuż" at bounding box center [947, 237] width 145 height 18
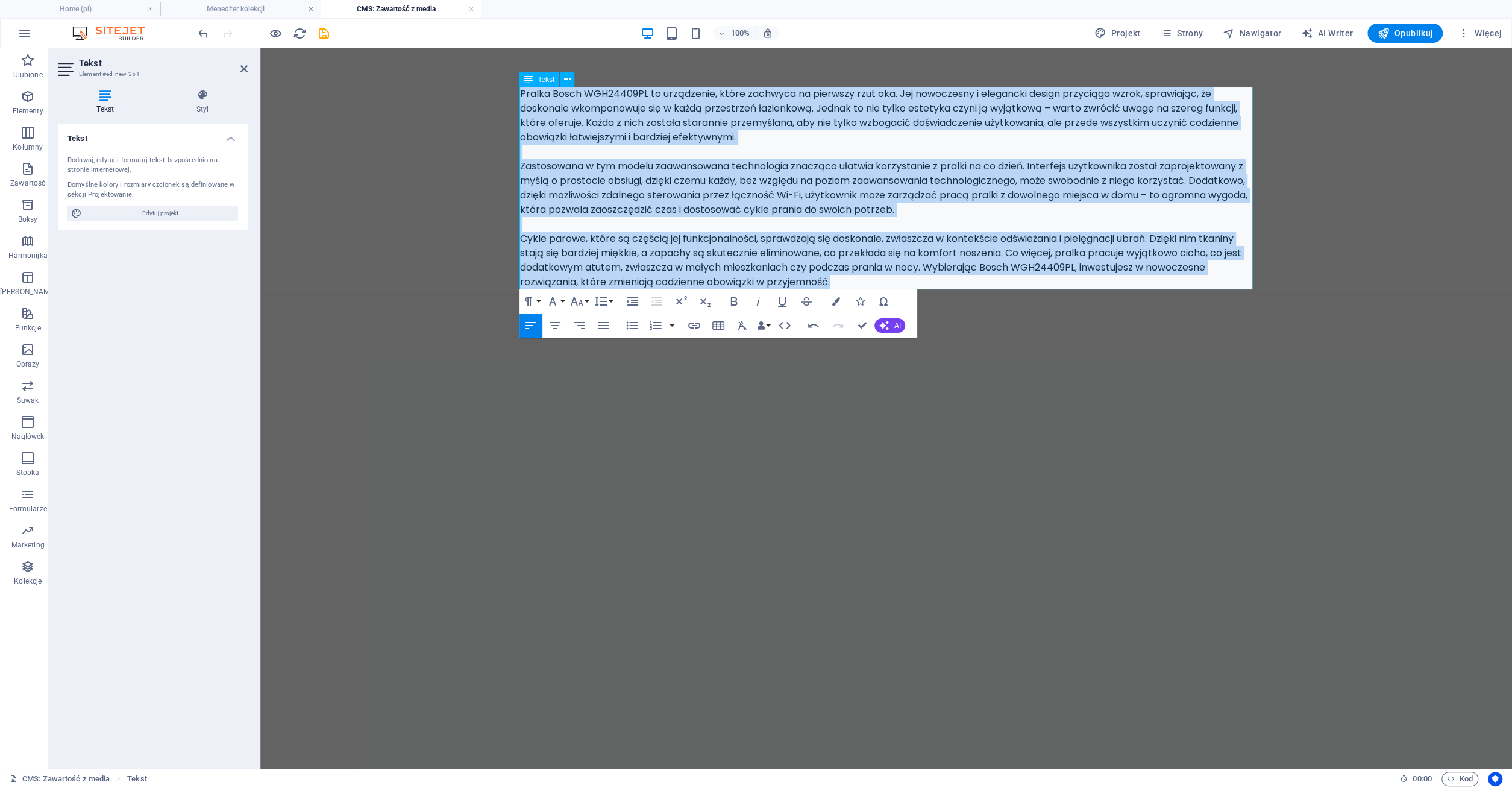
drag, startPoint x: 520, startPoint y: 96, endPoint x: 880, endPoint y: 277, distance: 402.9
click at [880, 277] on div "Pralka Bosch WGH24409PL to urządzenie, które zachwyca na pierwszy rzut oka. Jej…" at bounding box center [886, 188] width 732 height 202
copy div "Loremi Dolor SIT66984AM co adipiscing, elits doeiusmo te incididu utla etd. Mag…"
